Goal: Navigation & Orientation: Find specific page/section

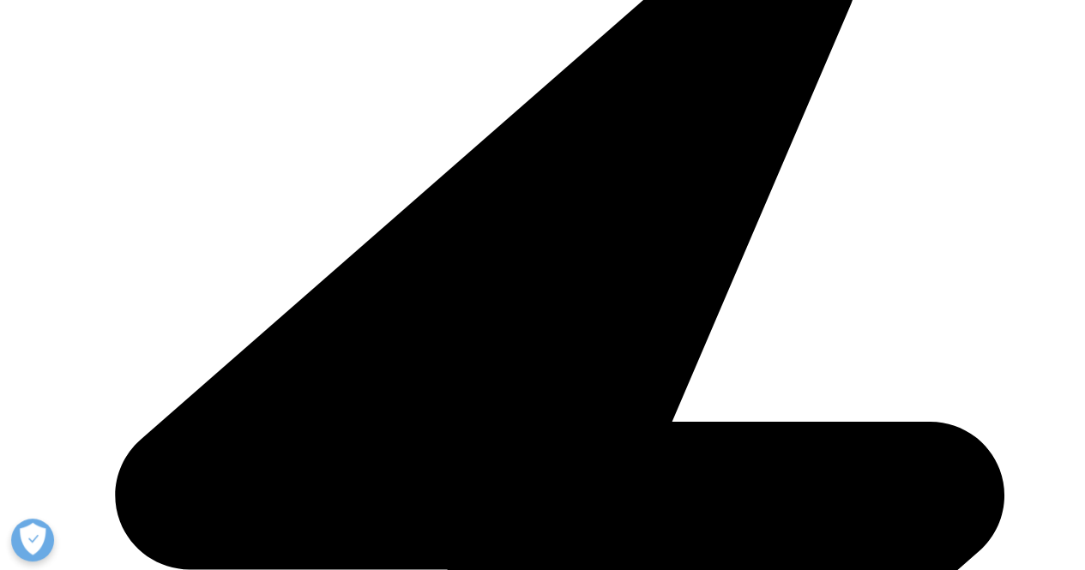
scroll to position [443, 0]
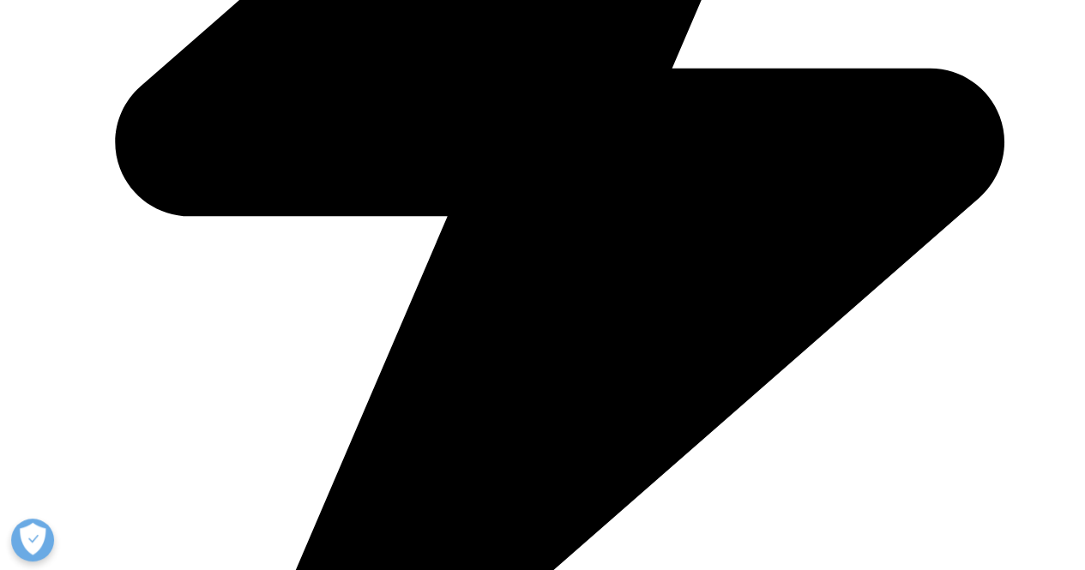
scroll to position [2613, 0]
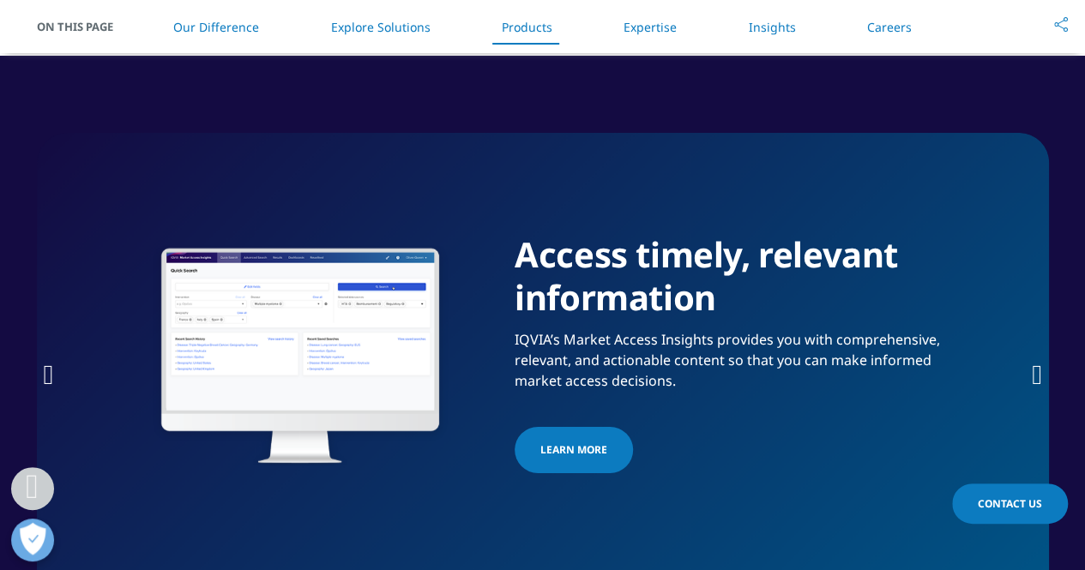
click at [1038, 370] on icon "Next slide" at bounding box center [1037, 374] width 10 height 27
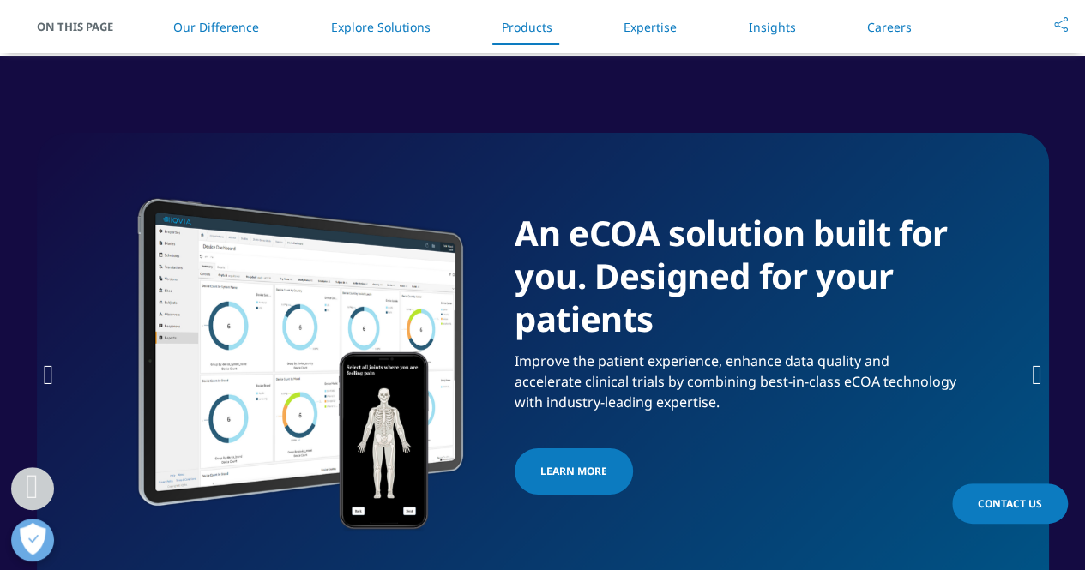
click at [1038, 370] on icon "Next slide" at bounding box center [1037, 374] width 10 height 27
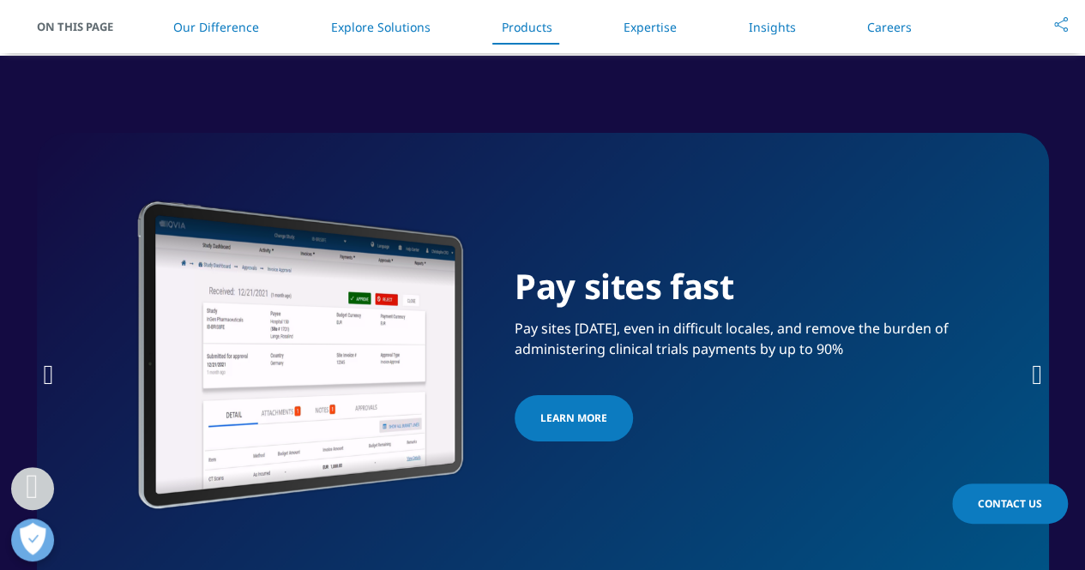
click at [1038, 370] on icon "Next slide" at bounding box center [1037, 374] width 10 height 27
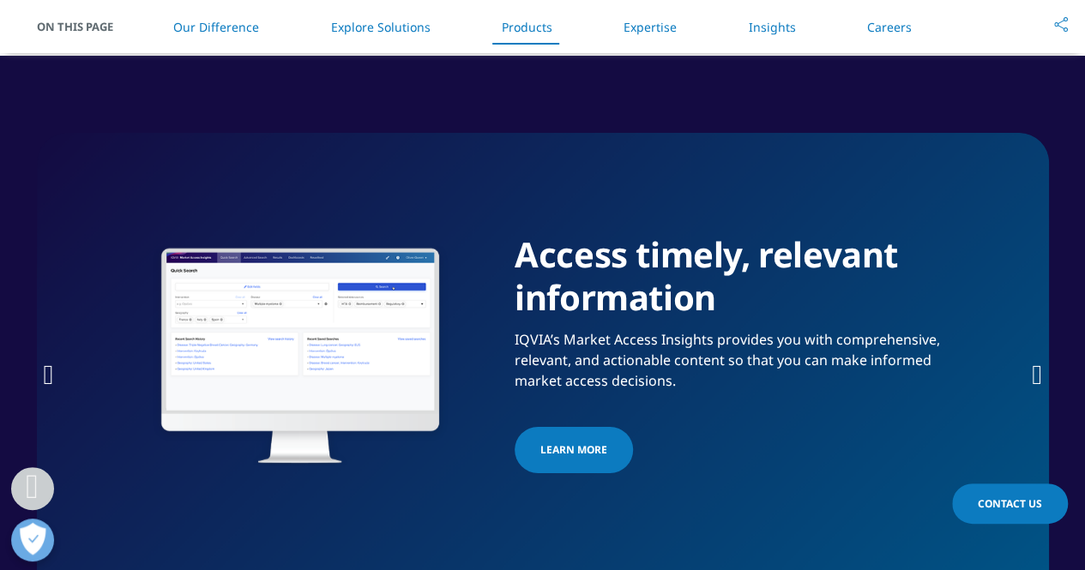
click at [1038, 370] on icon "Next slide" at bounding box center [1037, 374] width 10 height 27
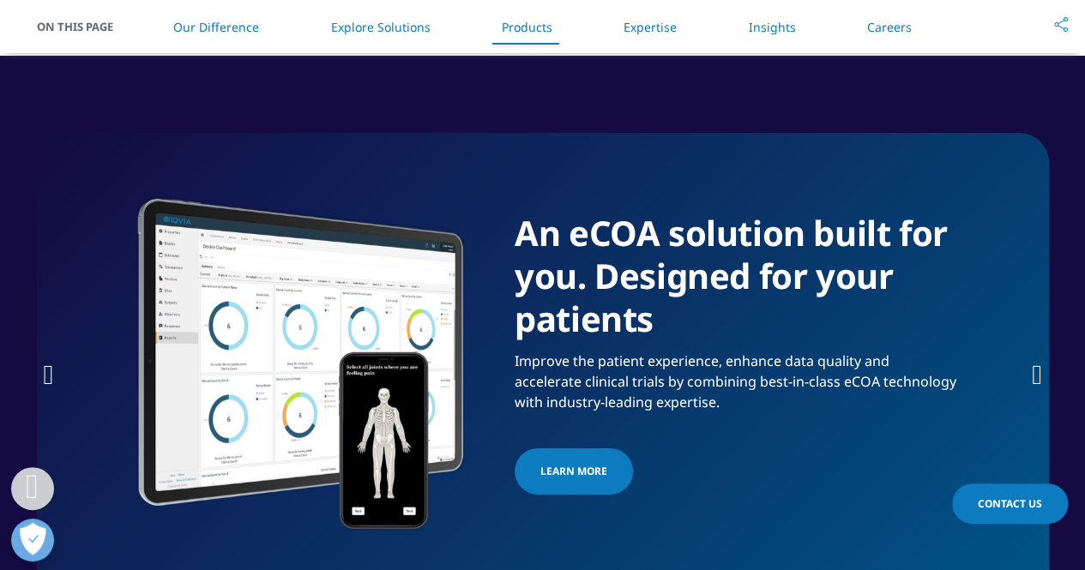
click at [1038, 370] on icon "Next slide" at bounding box center [1037, 374] width 10 height 27
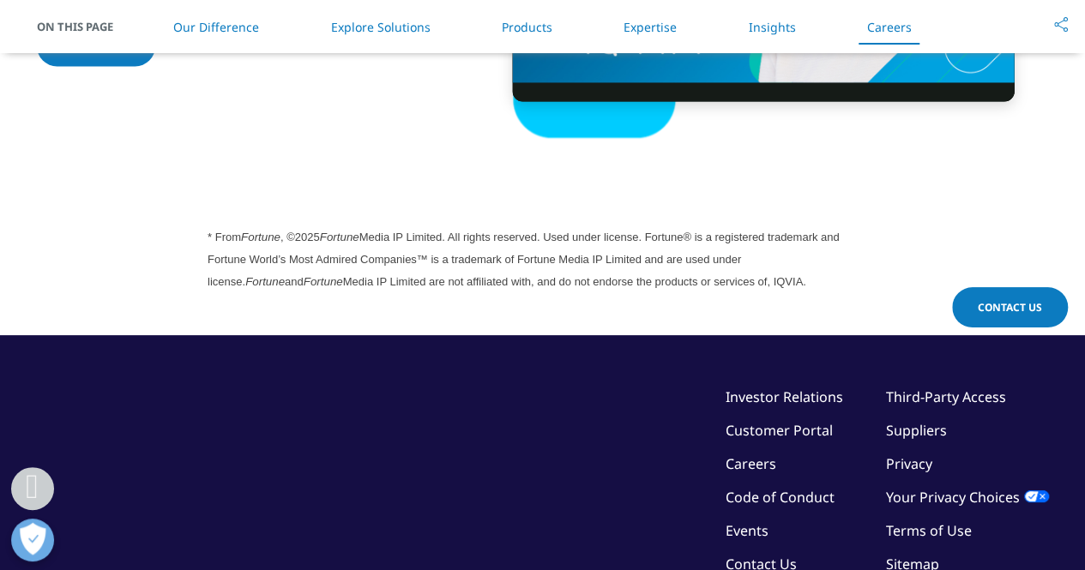
scroll to position [4670, 0]
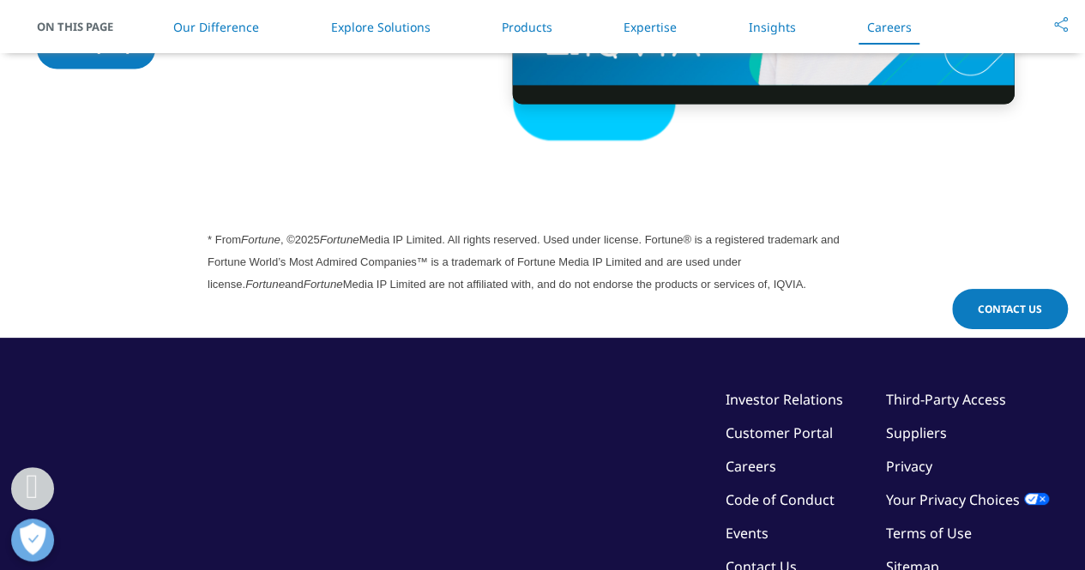
click at [746, 460] on link "Careers" at bounding box center [751, 466] width 51 height 19
